Goal: Task Accomplishment & Management: Use online tool/utility

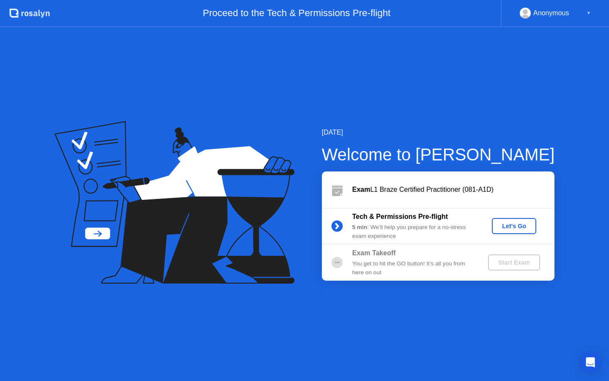
click at [503, 224] on div "Let's Go" at bounding box center [514, 225] width 38 height 7
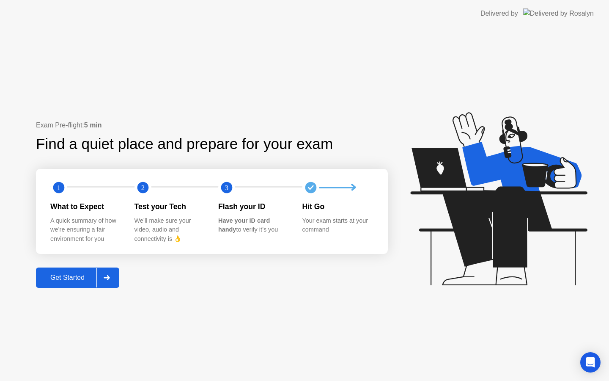
click at [110, 281] on div at bounding box center [106, 277] width 20 height 19
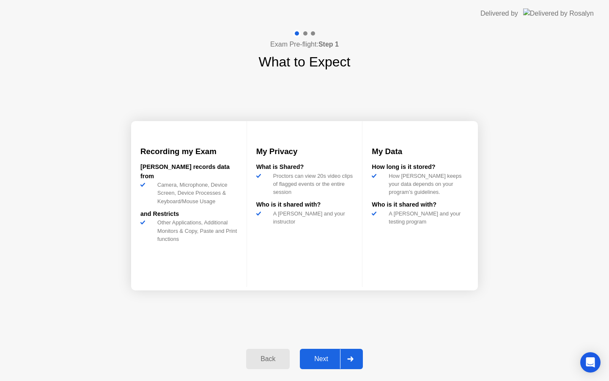
click at [325, 359] on div "Next" at bounding box center [321, 359] width 38 height 8
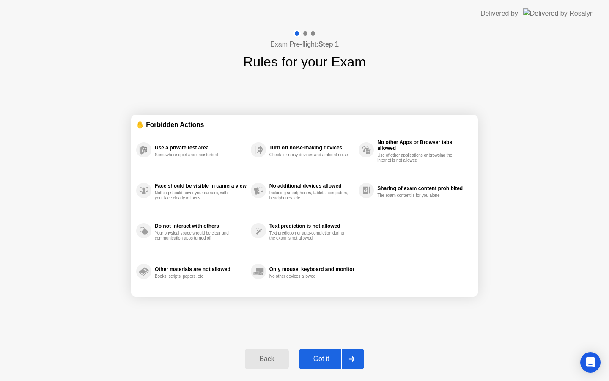
click at [327, 362] on div "Got it" at bounding box center [322, 359] width 40 height 8
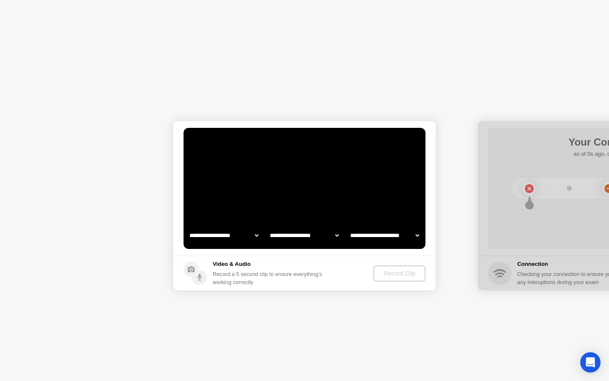
select select "**********"
select select "*******"
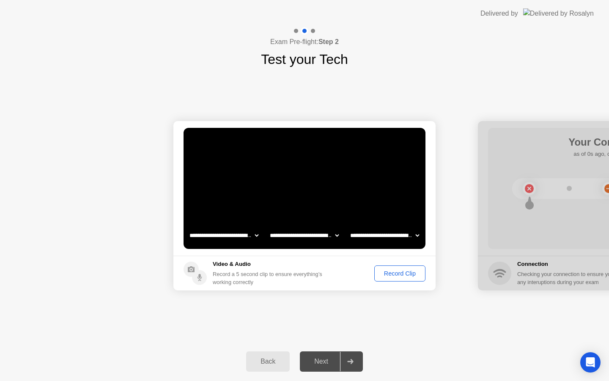
click at [399, 272] on div "Record Clip" at bounding box center [399, 273] width 45 height 7
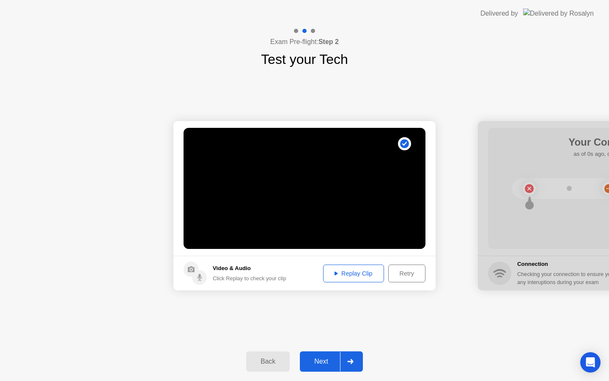
click at [331, 275] on div "Replay Clip" at bounding box center [353, 273] width 55 height 7
click at [324, 367] on button "Next" at bounding box center [331, 361] width 63 height 20
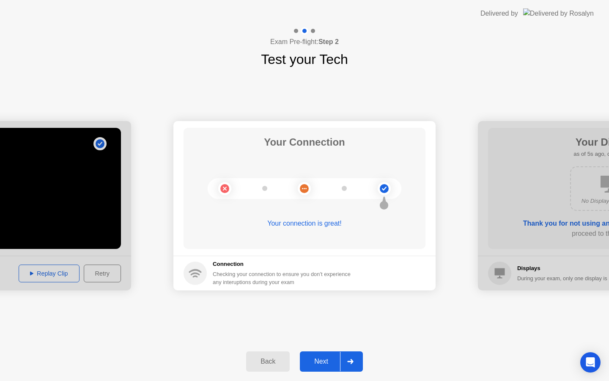
click at [326, 361] on div "Next" at bounding box center [321, 361] width 38 height 8
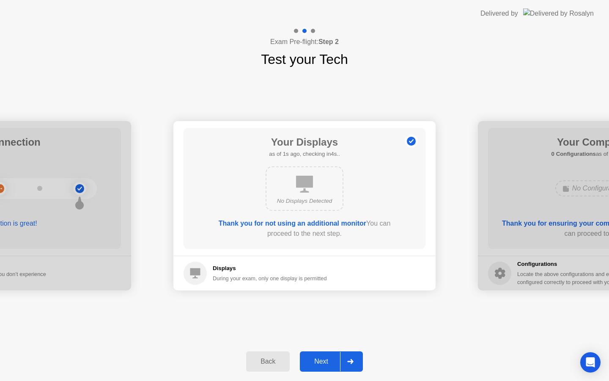
click at [326, 361] on div "Next" at bounding box center [321, 361] width 38 height 8
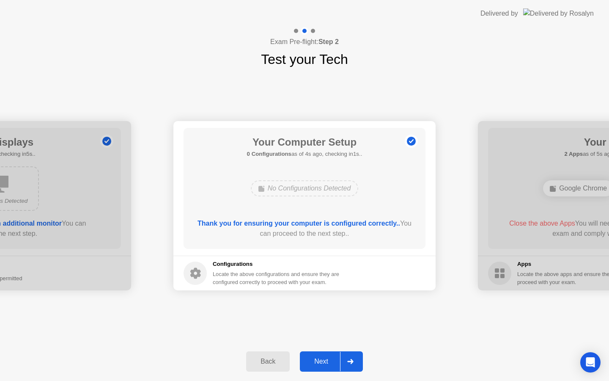
click at [326, 361] on div "Next" at bounding box center [321, 361] width 38 height 8
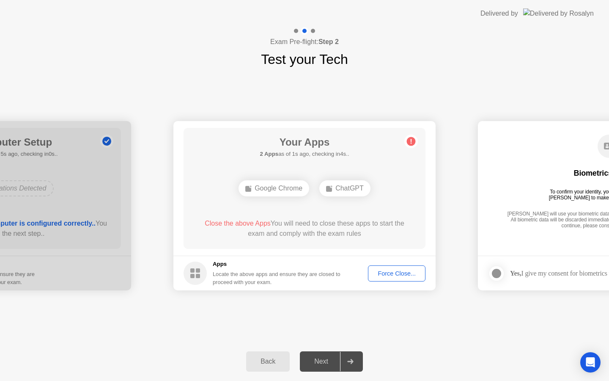
click at [411, 276] on div "Force Close..." at bounding box center [397, 273] width 52 height 7
click at [381, 274] on div "Force Close..." at bounding box center [397, 273] width 52 height 7
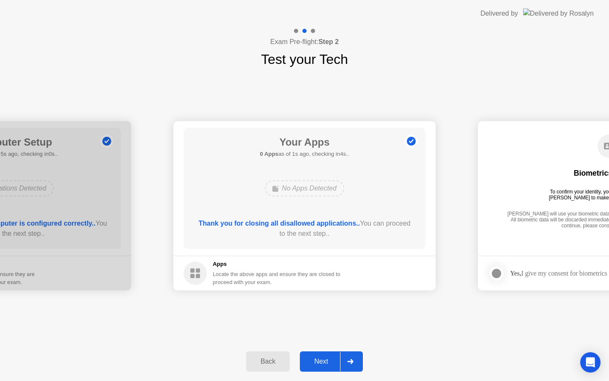
click at [322, 362] on div "Next" at bounding box center [321, 361] width 38 height 8
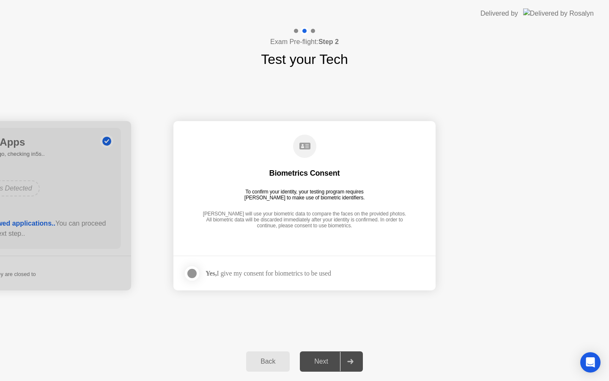
click at [193, 273] on div at bounding box center [192, 273] width 10 height 10
click at [319, 367] on button "Next" at bounding box center [331, 361] width 63 height 20
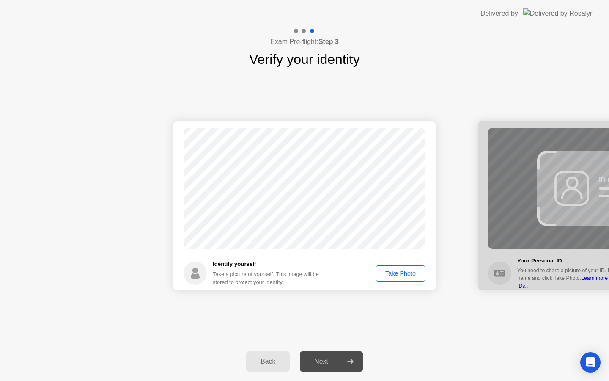
click at [406, 277] on div "Take Photo" at bounding box center [400, 273] width 44 height 7
click at [329, 365] on div "Next" at bounding box center [321, 361] width 38 height 8
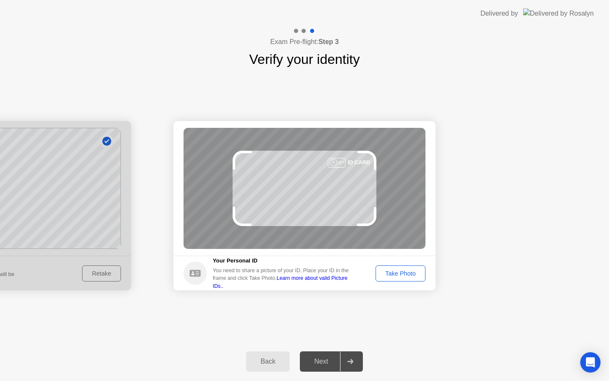
click at [417, 280] on button "Take Photo" at bounding box center [401, 273] width 50 height 16
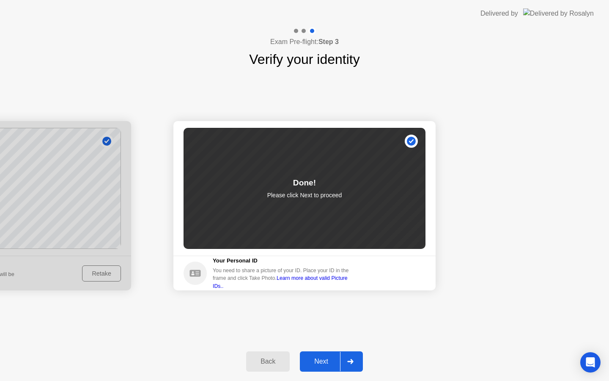
click at [317, 366] on button "Next" at bounding box center [331, 361] width 63 height 20
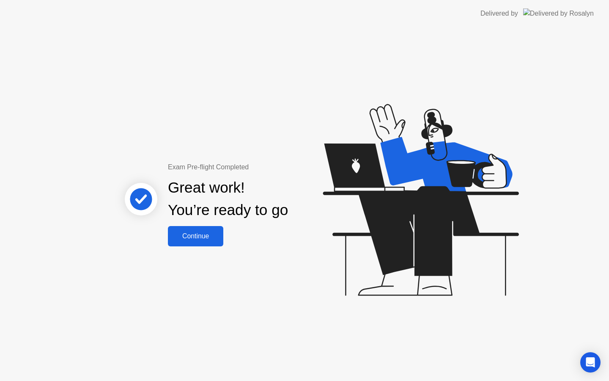
click at [201, 233] on div "Continue" at bounding box center [195, 236] width 50 height 8
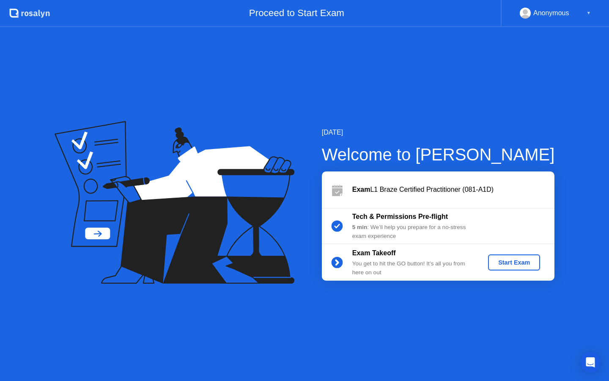
click at [510, 261] on div "Start Exam" at bounding box center [513, 262] width 45 height 7
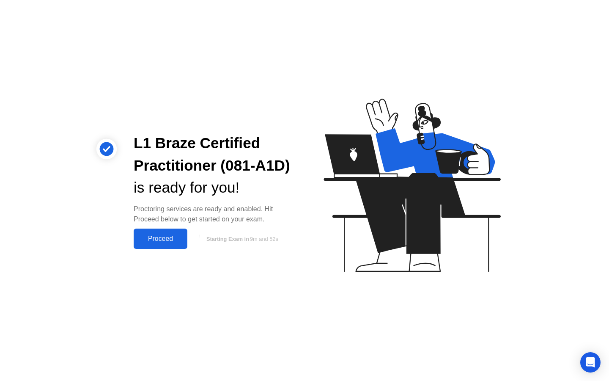
click at [165, 242] on div "Proceed" at bounding box center [160, 239] width 49 height 8
